Goal: Transaction & Acquisition: Purchase product/service

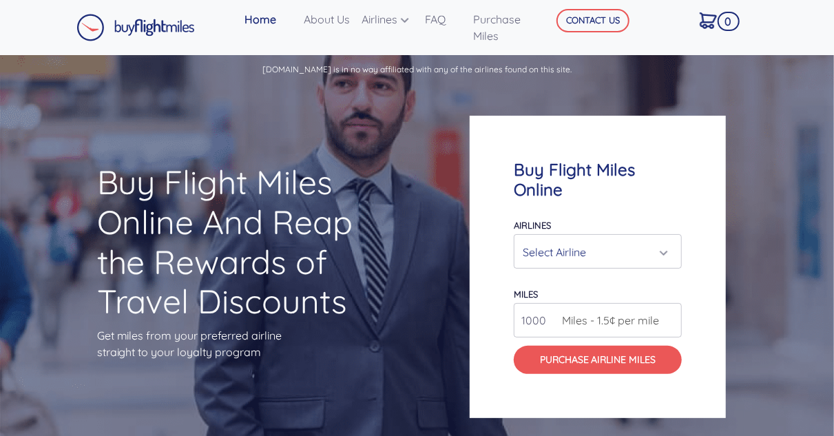
click at [634, 249] on div "Select Airline" at bounding box center [594, 252] width 142 height 26
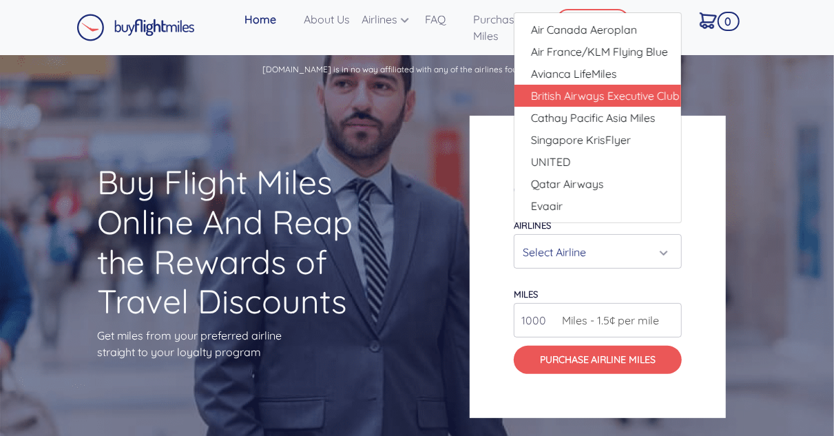
click at [645, 98] on span "British Airways Executive Club" at bounding box center [605, 95] width 149 height 17
select select "British Airways Executive Club"
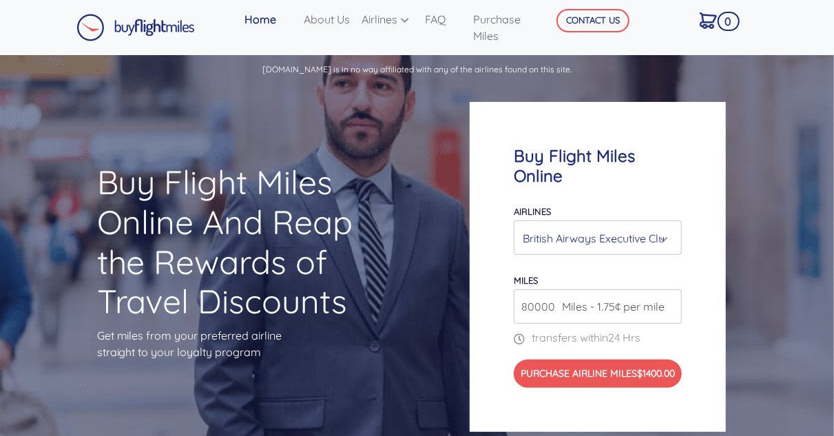
click at [629, 306] on span "Miles - 1.75¢ per mile" at bounding box center [609, 306] width 109 height 17
click at [664, 312] on span "Miles - 1.75¢ per mile" at bounding box center [609, 306] width 109 height 17
click at [640, 306] on span "Miles - 1.75¢ per mile" at bounding box center [609, 306] width 109 height 17
click at [669, 302] on input "81000" at bounding box center [598, 306] width 168 height 34
click at [669, 301] on input "82000" at bounding box center [598, 306] width 168 height 34
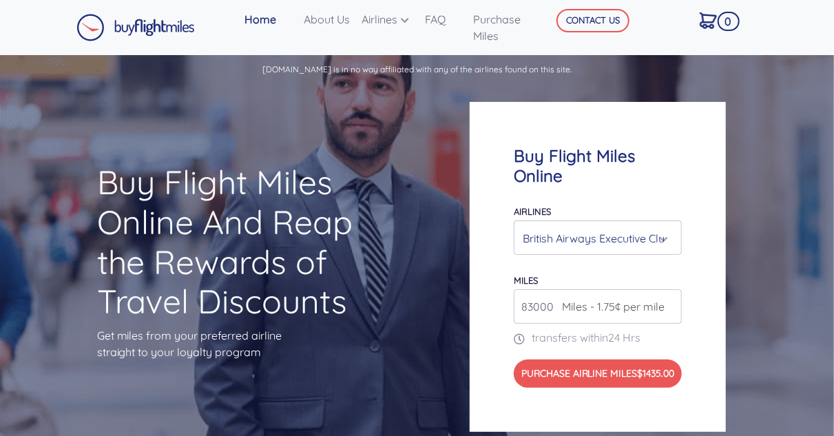
click at [669, 301] on input "83000" at bounding box center [598, 306] width 168 height 34
click at [607, 310] on span "Miles - 1.75¢ per mile" at bounding box center [609, 306] width 109 height 17
drag, startPoint x: 569, startPoint y: 310, endPoint x: 555, endPoint y: 309, distance: 13.8
click at [555, 309] on span "Miles - 1.75¢ per mile" at bounding box center [609, 306] width 109 height 17
drag, startPoint x: 522, startPoint y: 308, endPoint x: 591, endPoint y: 308, distance: 68.8
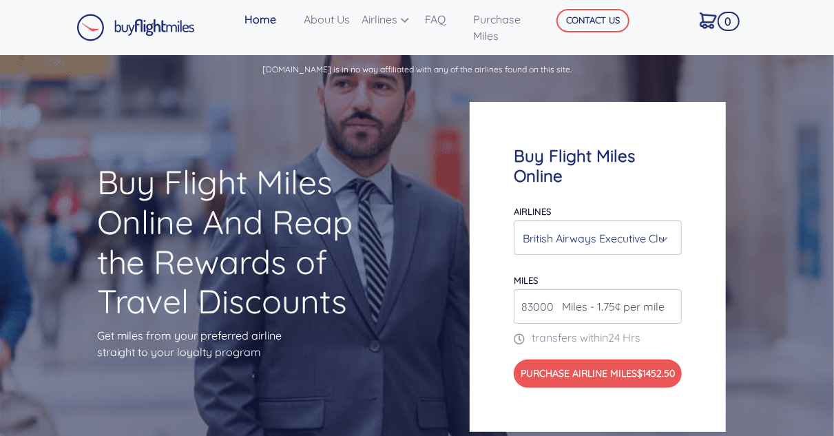
click at [591, 308] on div "83000 Miles - 1.75¢ per mile" at bounding box center [598, 306] width 168 height 34
type input "500000"
click at [592, 235] on div "British Airways Executive Club" at bounding box center [594, 238] width 142 height 26
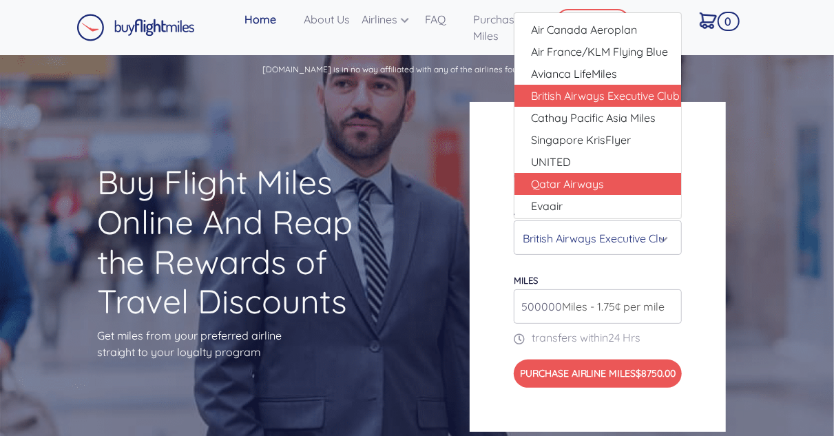
click at [587, 179] on span "Qatar Airways" at bounding box center [567, 184] width 73 height 17
select select "Qatar Airways"
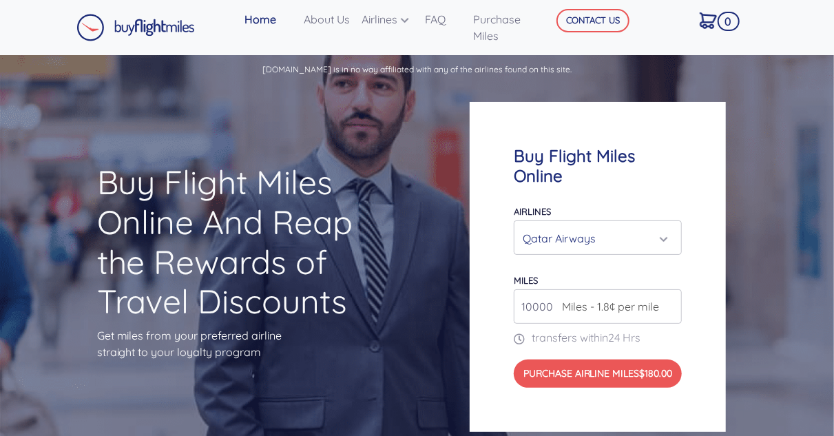
click at [556, 308] on span "Miles - 1.8¢ per mile" at bounding box center [607, 306] width 104 height 17
click at [578, 234] on div "Qatar Airways" at bounding box center [594, 238] width 142 height 26
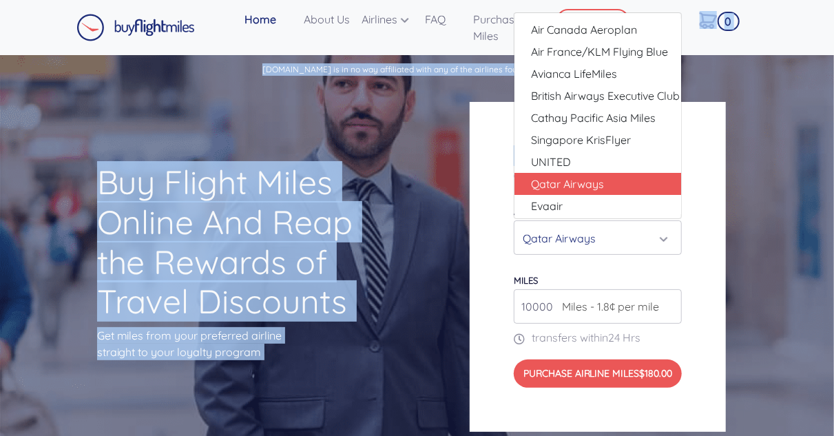
drag, startPoint x: 692, startPoint y: 54, endPoint x: 686, endPoint y: 82, distance: 28.2
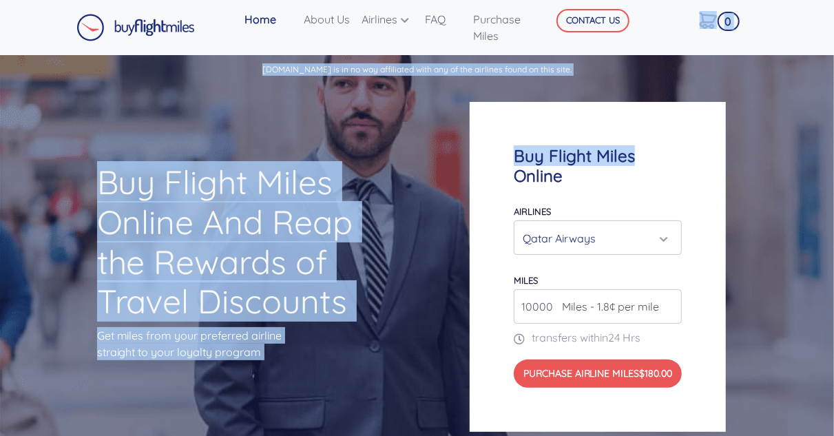
click at [655, 235] on div "Qatar Airways" at bounding box center [594, 238] width 142 height 26
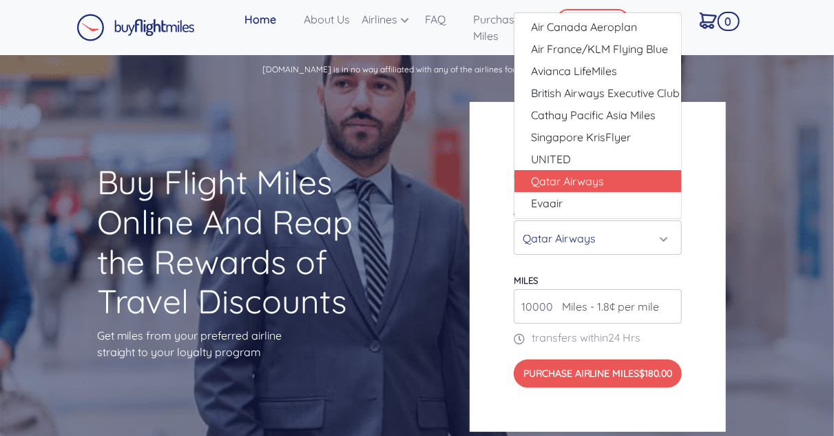
click at [726, 307] on div "Buy Flight Miles Online Airlines Air Canada Aeroplan Air France/KLM Flying Blue…" at bounding box center [624, 267] width 333 height 462
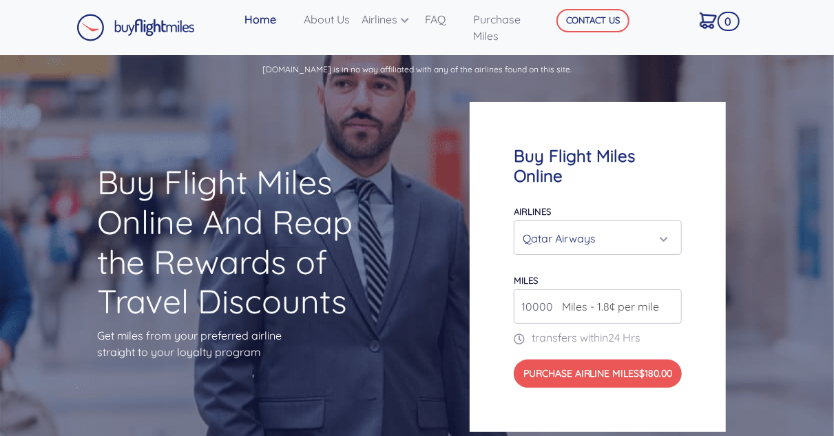
click at [654, 321] on input "10000" at bounding box center [598, 306] width 168 height 34
click at [669, 301] on input "11000" at bounding box center [598, 306] width 168 height 34
click at [669, 301] on input "12000" at bounding box center [598, 306] width 168 height 34
click at [669, 301] on input "13000" at bounding box center [598, 306] width 168 height 34
click at [644, 306] on span "Miles - 1.8¢ per mile" at bounding box center [607, 306] width 104 height 17
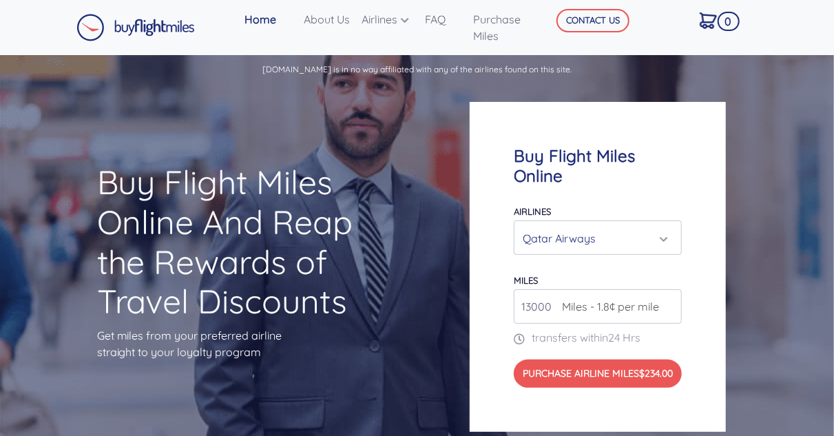
drag, startPoint x: 520, startPoint y: 311, endPoint x: 627, endPoint y: 308, distance: 106.8
click at [627, 308] on div "13000 Miles - 1.8¢ per mile" at bounding box center [598, 306] width 168 height 34
click at [553, 309] on input "100000" at bounding box center [598, 306] width 168 height 34
type input "1000000"
click at [557, 301] on span "Miles - 1.8¢ per mile" at bounding box center [607, 306] width 104 height 17
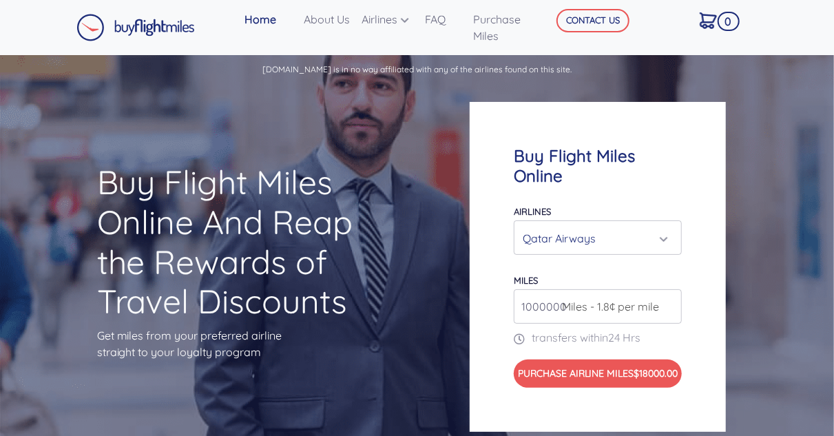
drag, startPoint x: 519, startPoint y: 302, endPoint x: 599, endPoint y: 297, distance: 80.0
click at [599, 297] on div "1000000 Miles - 1.8¢ per mile" at bounding box center [598, 306] width 168 height 34
click at [600, 236] on div "Qatar Airways" at bounding box center [594, 238] width 142 height 26
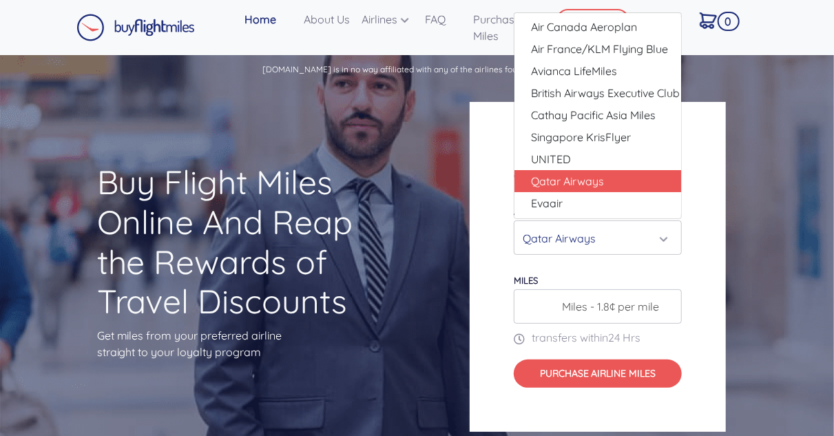
scroll to position [0, 0]
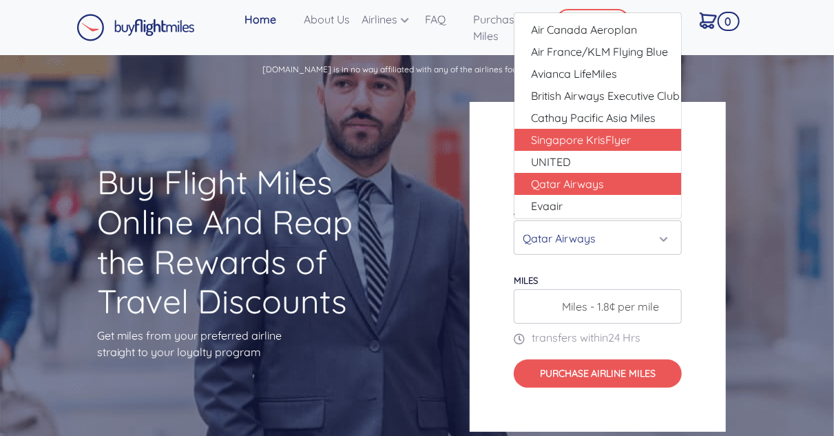
click at [604, 147] on span "Singapore KrisFlyer" at bounding box center [581, 139] width 100 height 17
select select "Singapore KrisFlyer"
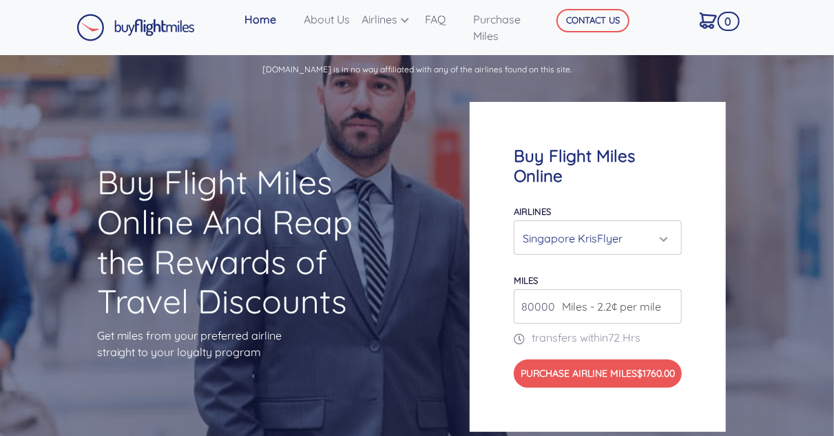
drag, startPoint x: 520, startPoint y: 308, endPoint x: 576, endPoint y: 306, distance: 55.8
click at [576, 306] on div "80000 Miles - 2.2¢ per mile" at bounding box center [598, 306] width 168 height 34
click at [526, 306] on input "100000" at bounding box center [598, 306] width 168 height 34
type input "200000"
click at [614, 240] on div "Singapore KrisFlyer" at bounding box center [594, 238] width 142 height 26
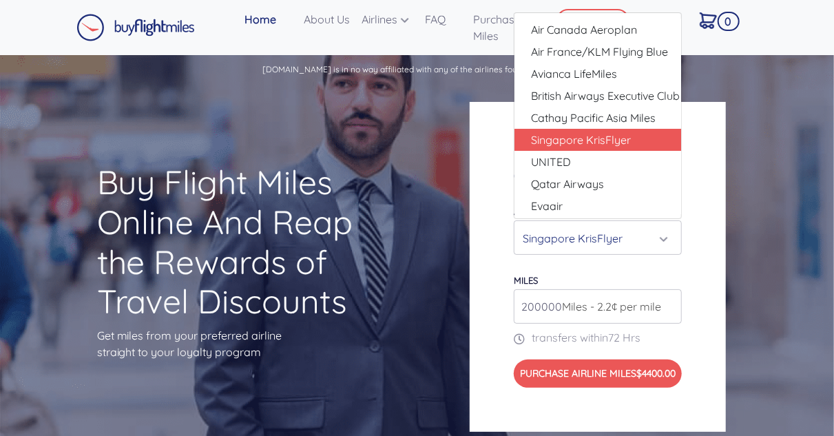
scroll to position [13, 0]
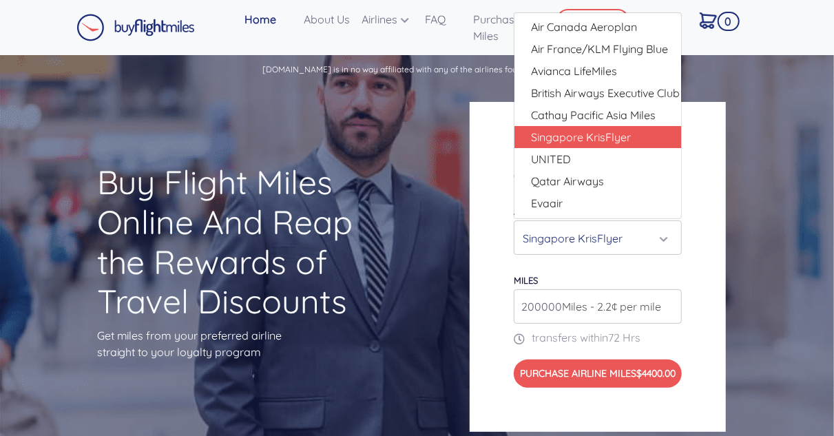
drag, startPoint x: 698, startPoint y: 186, endPoint x: 684, endPoint y: 184, distance: 13.9
click at [684, 184] on div "Buy Flight Miles Online Airlines Air Canada Aeroplan Air France/KLM Flying Blue…" at bounding box center [598, 267] width 256 height 330
